Goal: Task Accomplishment & Management: Complete application form

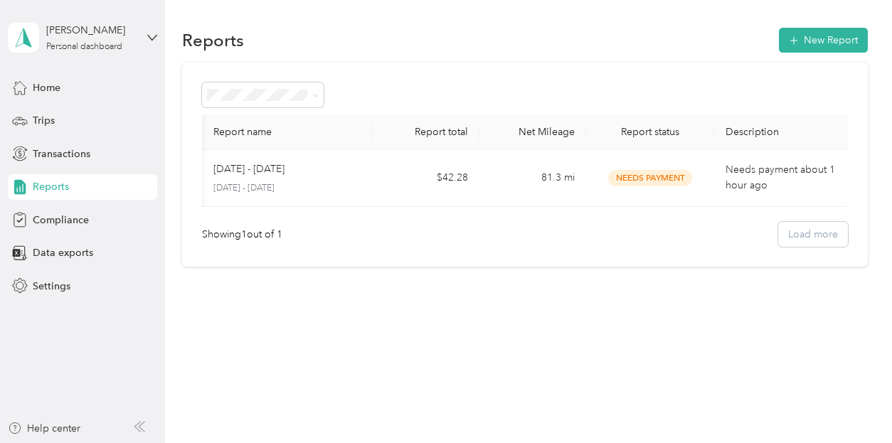
scroll to position [0, 2]
click at [45, 83] on span "Home" at bounding box center [47, 87] width 28 height 15
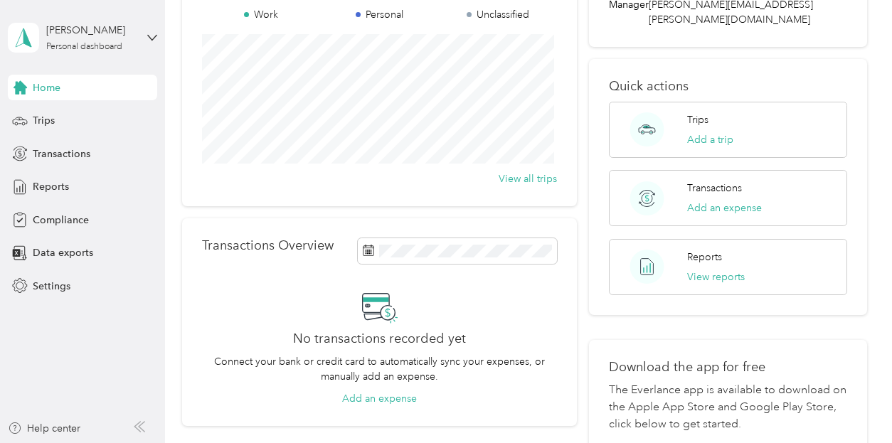
scroll to position [71, 0]
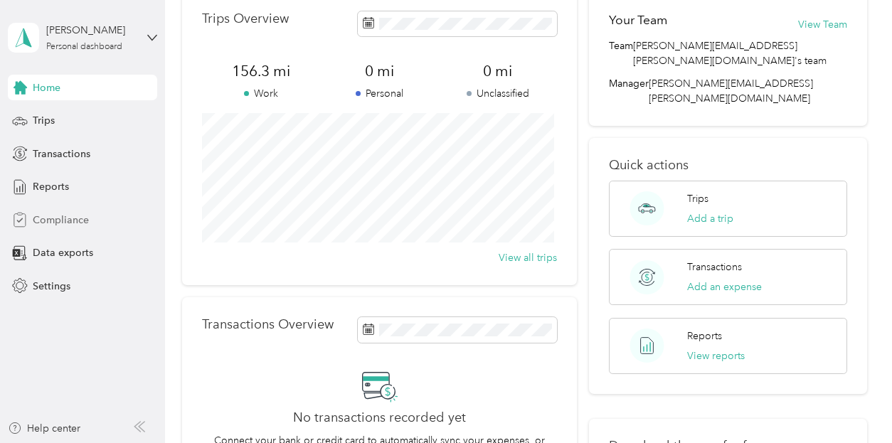
click at [47, 218] on span "Compliance" at bounding box center [61, 220] width 56 height 15
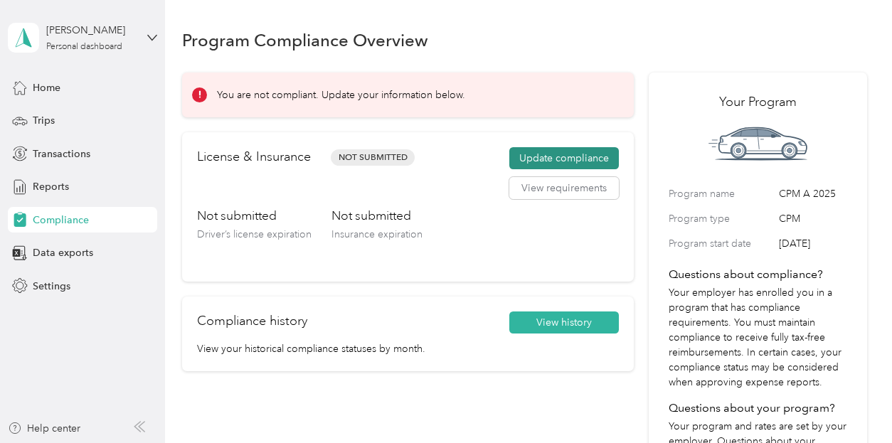
click at [560, 161] on button "Update compliance" at bounding box center [564, 158] width 110 height 23
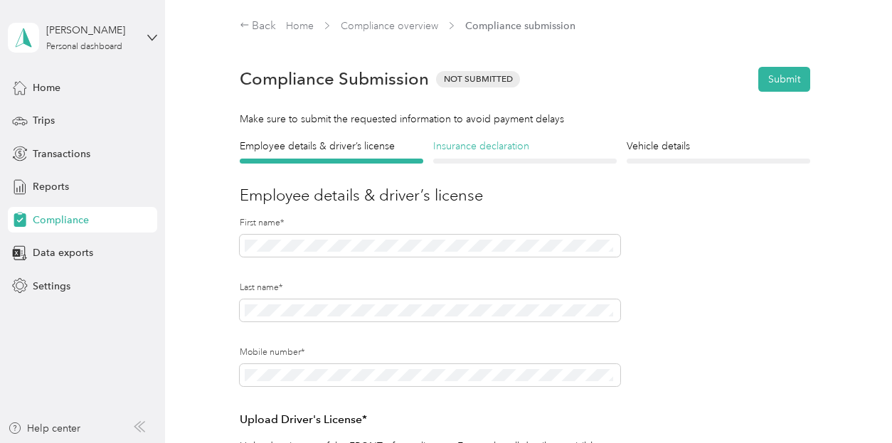
click at [470, 146] on h4 "Insurance declaration" at bounding box center [525, 146] width 184 height 15
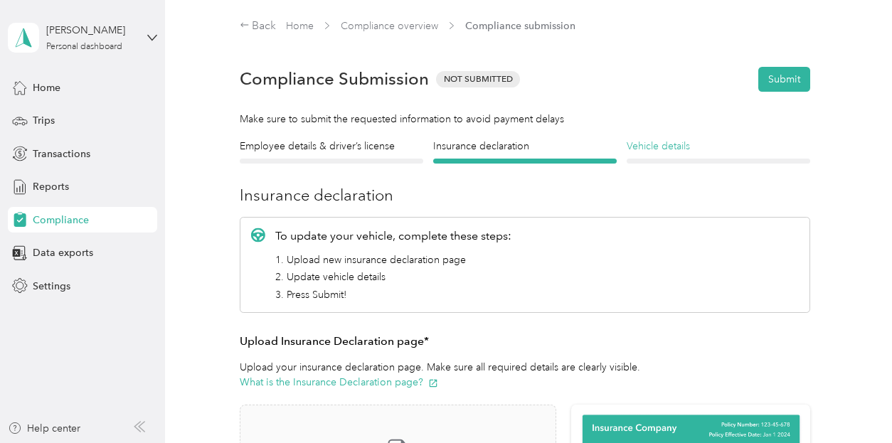
click at [654, 143] on h4 "Vehicle details" at bounding box center [719, 146] width 184 height 15
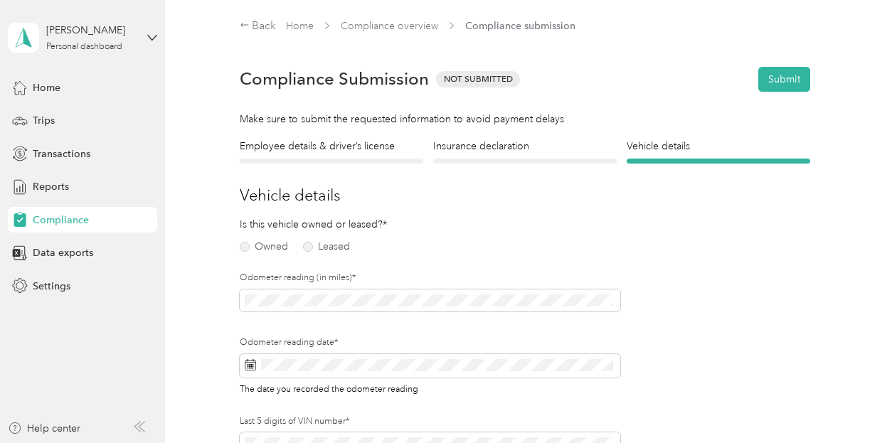
scroll to position [71, 0]
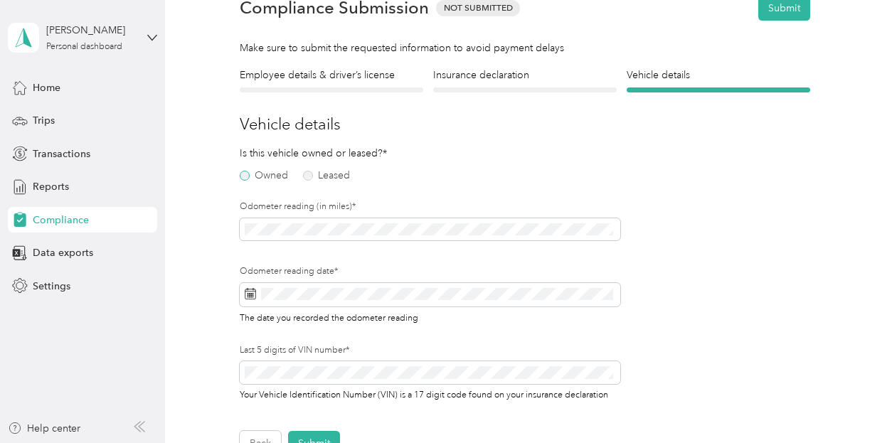
click at [243, 178] on label "Owned" at bounding box center [264, 176] width 48 height 10
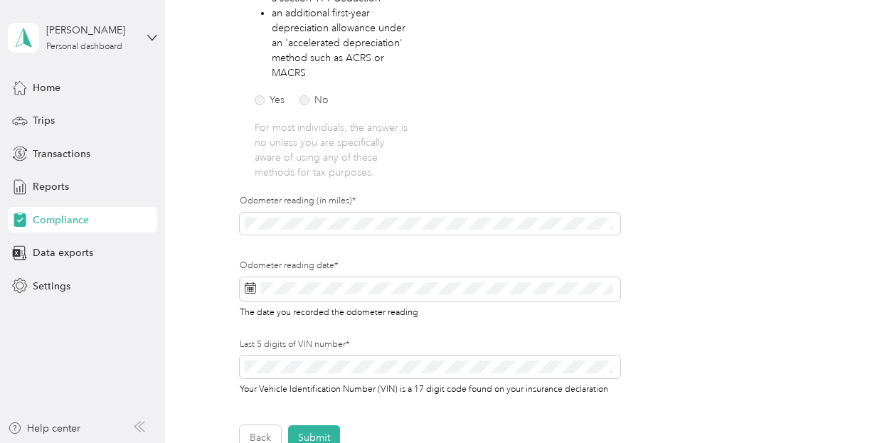
scroll to position [427, 0]
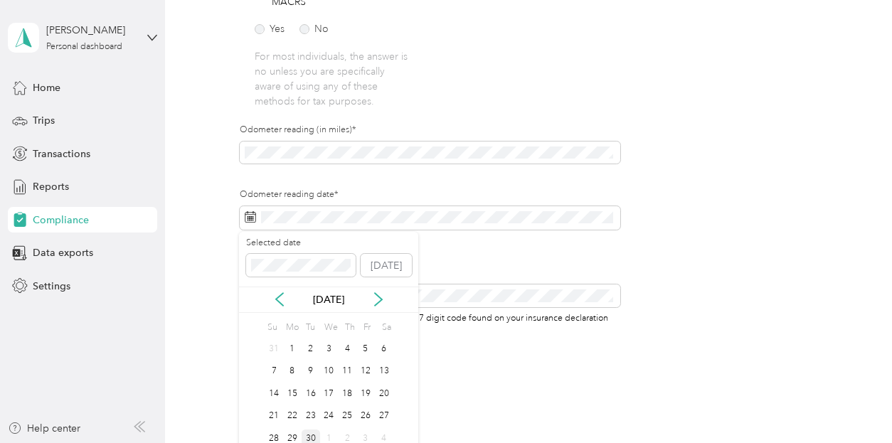
click at [311, 436] on div "30" at bounding box center [311, 439] width 18 height 18
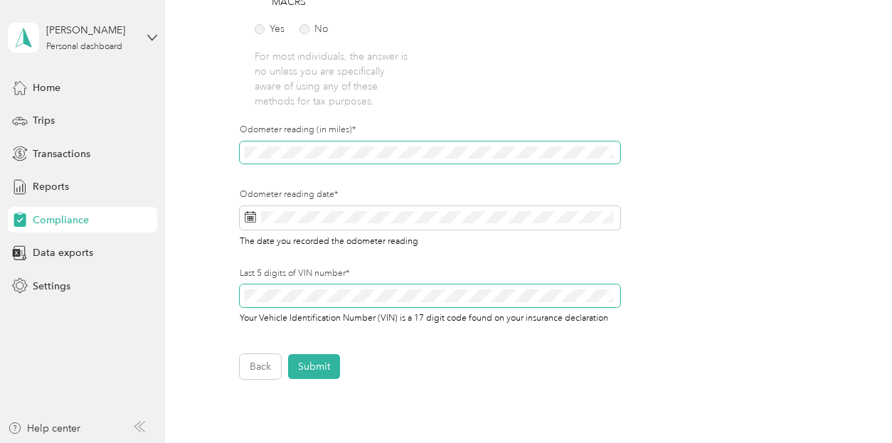
scroll to position [498, 0]
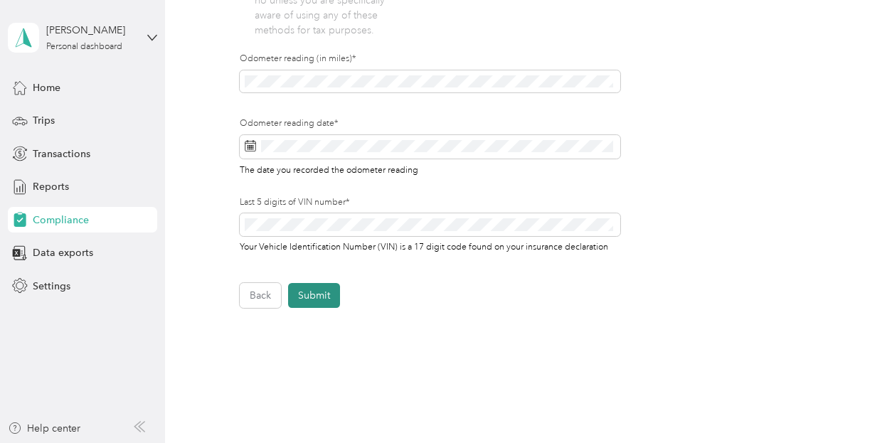
click at [309, 291] on button "Submit" at bounding box center [314, 295] width 52 height 25
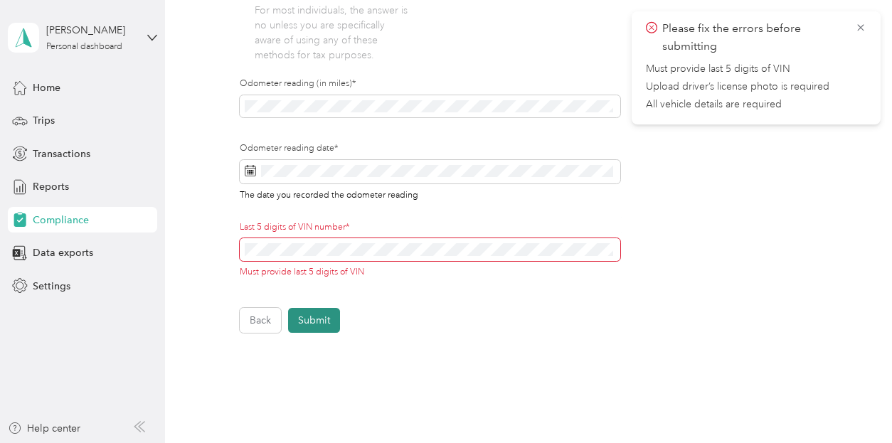
scroll to position [523, 0]
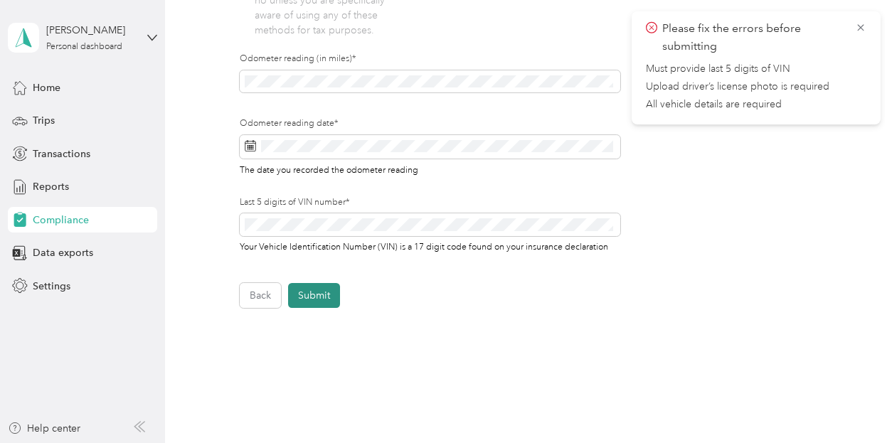
click at [307, 298] on button "Submit" at bounding box center [314, 295] width 52 height 25
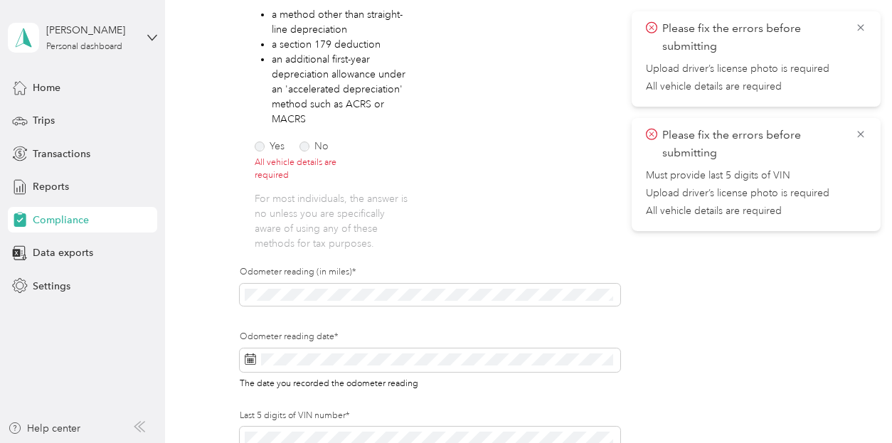
scroll to position [238, 0]
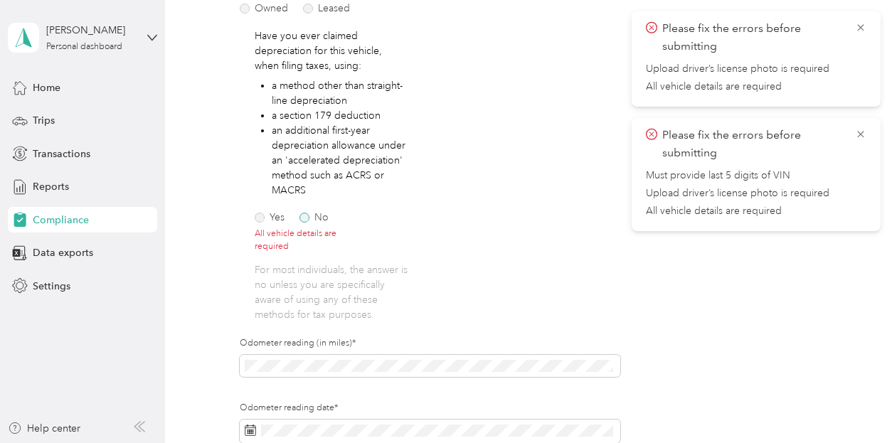
click at [303, 220] on label "No" at bounding box center [314, 218] width 29 height 10
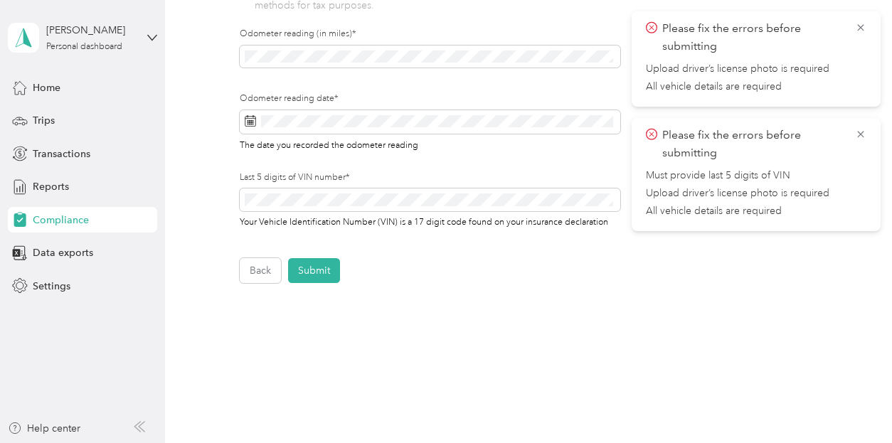
scroll to position [569, 0]
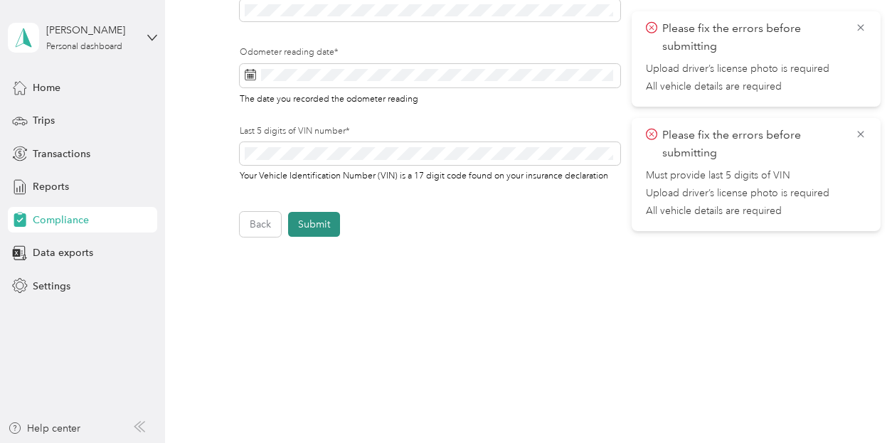
click at [311, 225] on button "Submit" at bounding box center [314, 224] width 52 height 25
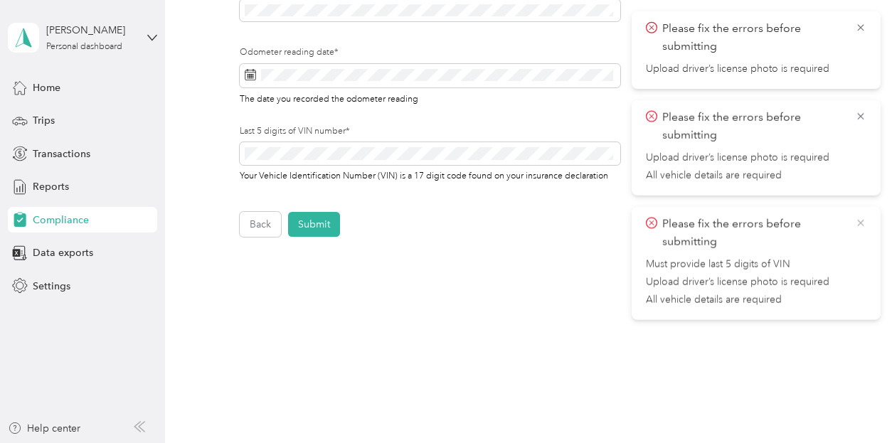
click at [862, 223] on icon at bounding box center [860, 223] width 6 height 6
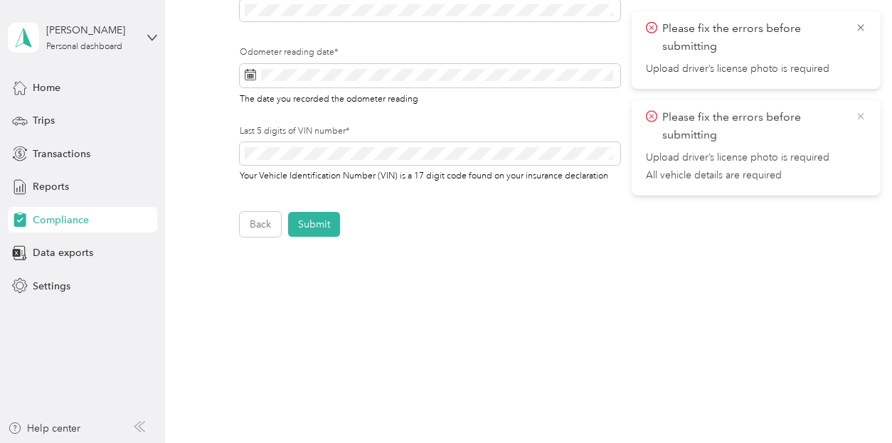
click at [859, 114] on icon at bounding box center [860, 116] width 11 height 13
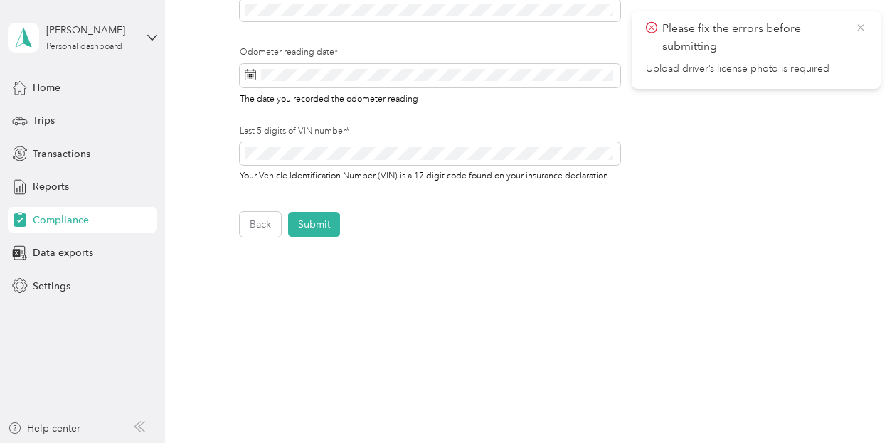
click at [862, 29] on icon at bounding box center [860, 27] width 6 height 6
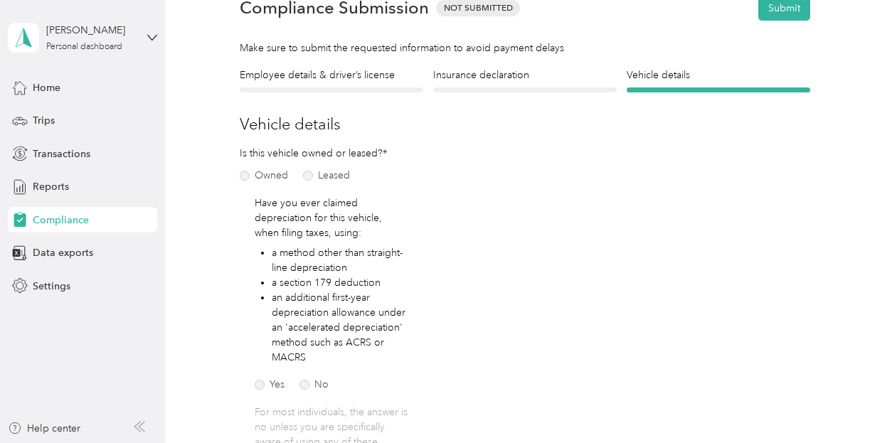
scroll to position [0, 0]
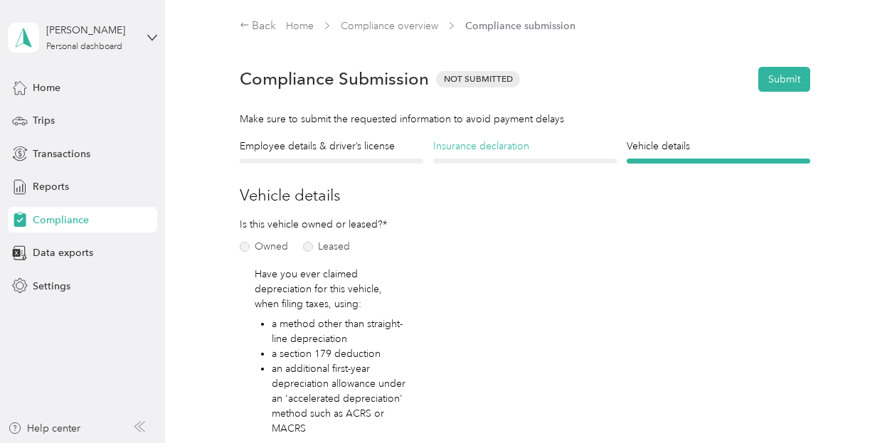
click at [475, 146] on h4 "Insurance declaration" at bounding box center [525, 146] width 184 height 15
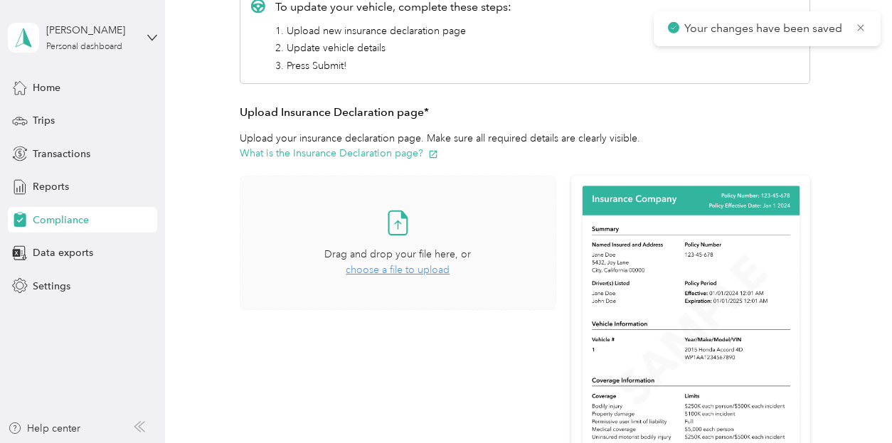
scroll to position [231, 0]
